Goal: Task Accomplishment & Management: Manage account settings

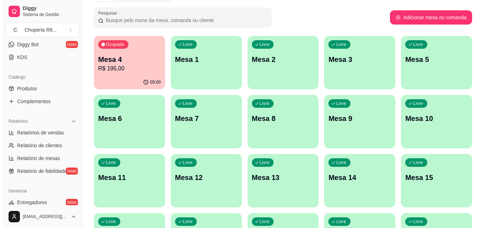
scroll to position [107, 0]
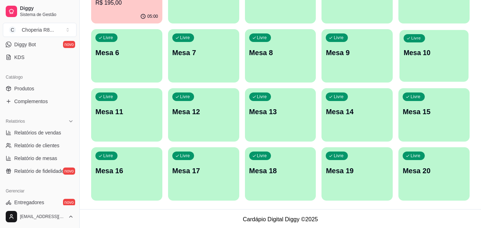
click at [439, 62] on div "Livre Mesa 10" at bounding box center [434, 51] width 69 height 43
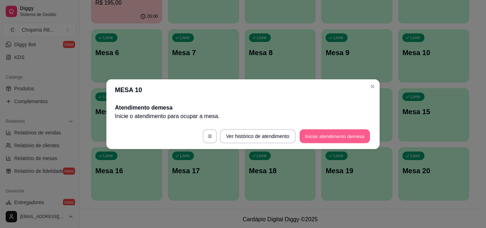
click at [312, 139] on button "Iniciar atendimento de mesa" at bounding box center [335, 136] width 71 height 14
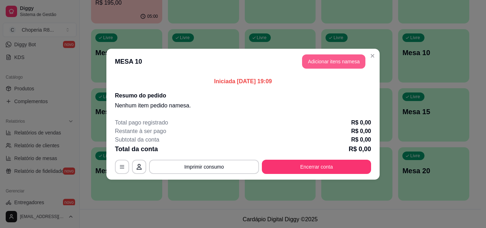
click at [321, 64] on button "Adicionar itens na mesa" at bounding box center [333, 61] width 63 height 14
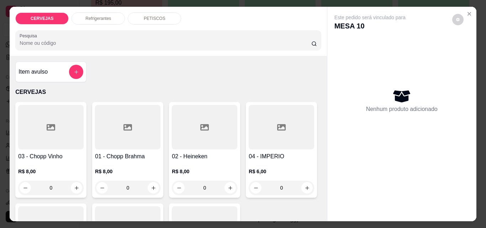
drag, startPoint x: 139, startPoint y: 183, endPoint x: 103, endPoint y: 189, distance: 35.8
click at [103, 188] on div "0" at bounding box center [128, 188] width 63 height 14
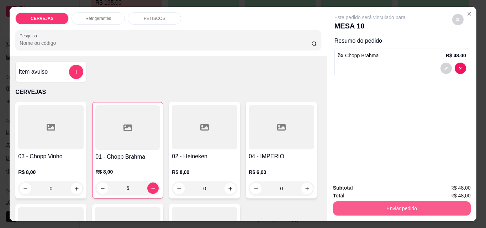
type input "6"
click at [439, 202] on button "Enviar pedido" at bounding box center [402, 209] width 134 height 14
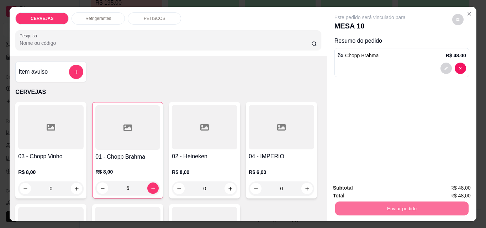
click at [393, 186] on button "Não registrar e enviar pedido" at bounding box center [379, 189] width 74 height 14
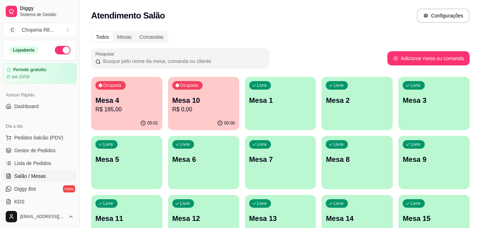
click at [210, 116] on div "Ocupada Mesa 10 R$ 0,00" at bounding box center [203, 97] width 71 height 40
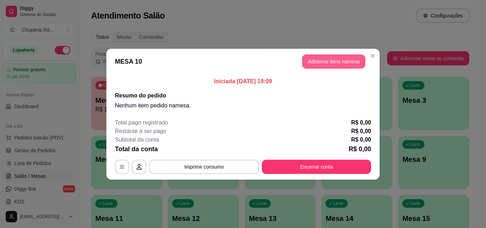
click at [350, 64] on button "Adicionar itens na mesa" at bounding box center [333, 61] width 63 height 14
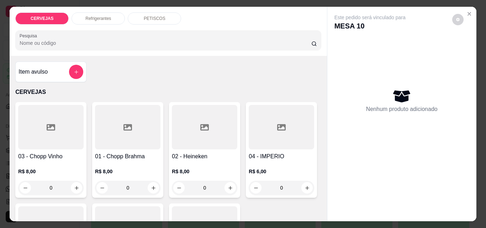
drag, startPoint x: 93, startPoint y: 192, endPoint x: 80, endPoint y: 180, distance: 17.7
click at [82, 192] on div "03 - Chopp Vinho R$ 8,00 0 01 - Chopp Brahma R$ 8,00 0 02 - Heineken R$ 8,00 0 …" at bounding box center [168, 200] width 306 height 197
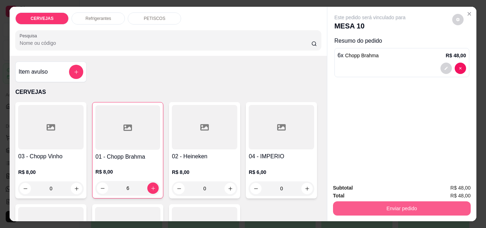
type input "6"
click at [409, 202] on button "Enviar pedido" at bounding box center [402, 209] width 134 height 14
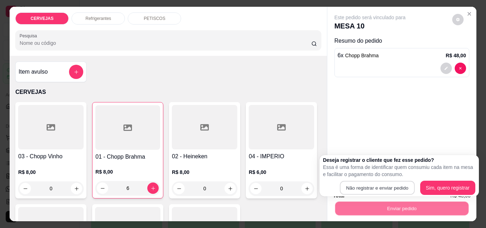
click at [384, 181] on div "Deseja registrar o cliente que fez esse pedido? Essa é uma forma de identificar…" at bounding box center [399, 176] width 152 height 38
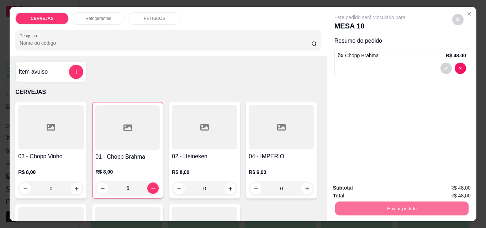
click at [382, 187] on button "Não registrar e enviar pedido" at bounding box center [379, 189] width 74 height 14
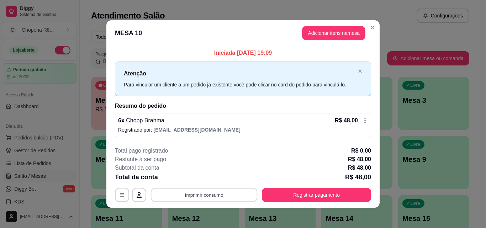
click at [235, 193] on button "Imprimir consumo" at bounding box center [204, 195] width 107 height 14
click at [226, 180] on div "Escolha a impressora IMPRESSORA" at bounding box center [204, 174] width 59 height 24
click at [218, 180] on button "IMPRESSORA" at bounding box center [204, 178] width 52 height 11
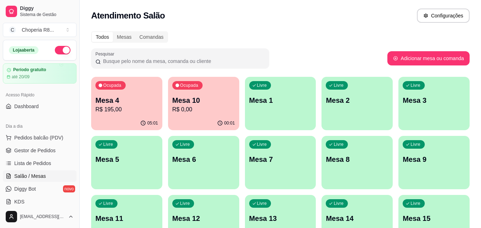
click at [120, 105] on p "R$ 195,00" at bounding box center [126, 109] width 63 height 9
click at [121, 103] on p "Mesa 4" at bounding box center [127, 101] width 61 height 10
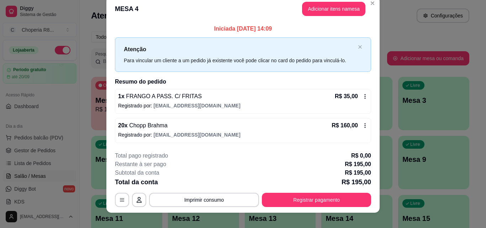
scroll to position [17, 0]
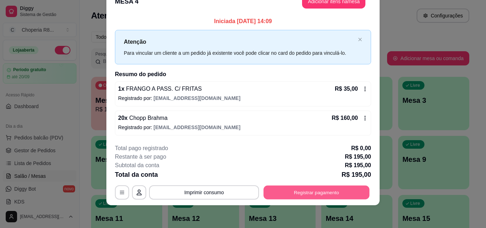
click at [326, 189] on button "Registrar pagamento" at bounding box center [317, 193] width 106 height 14
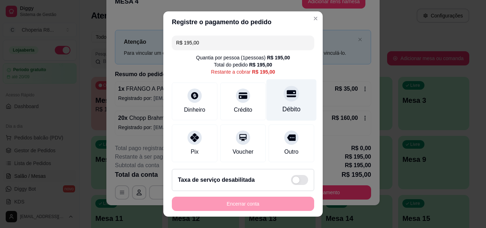
click at [271, 98] on div "Débito" at bounding box center [292, 100] width 50 height 42
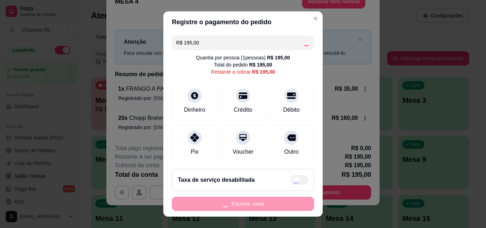
click at [254, 201] on div "Encerrar conta" at bounding box center [243, 204] width 142 height 14
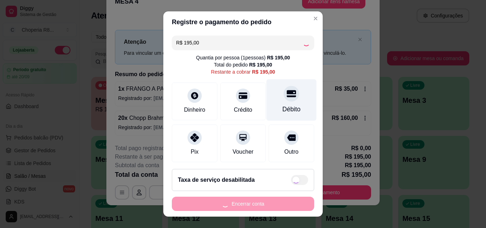
click at [284, 99] on div at bounding box center [292, 94] width 16 height 16
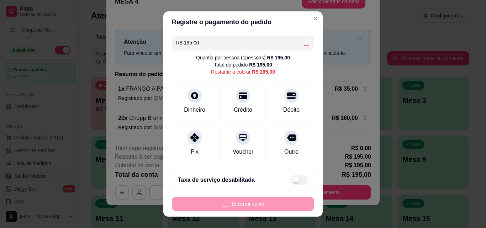
type input "R$ 0,00"
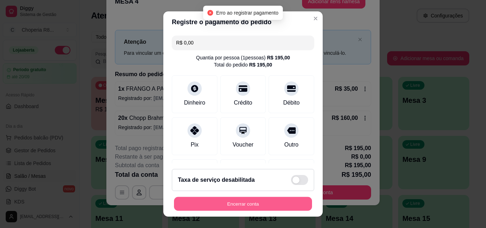
click at [243, 204] on button "Encerrar conta" at bounding box center [243, 204] width 138 height 14
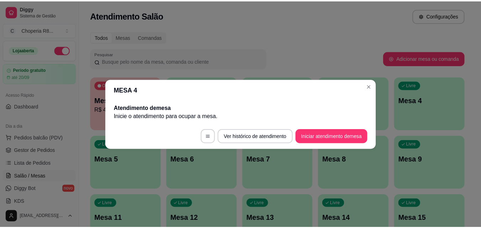
scroll to position [0, 0]
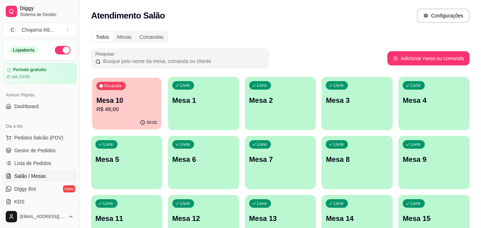
click at [126, 113] on p "R$ 48,00" at bounding box center [127, 109] width 61 height 8
click at [362, 36] on div "Todos Mesas Comandas" at bounding box center [280, 36] width 379 height 11
